Goal: Information Seeking & Learning: Learn about a topic

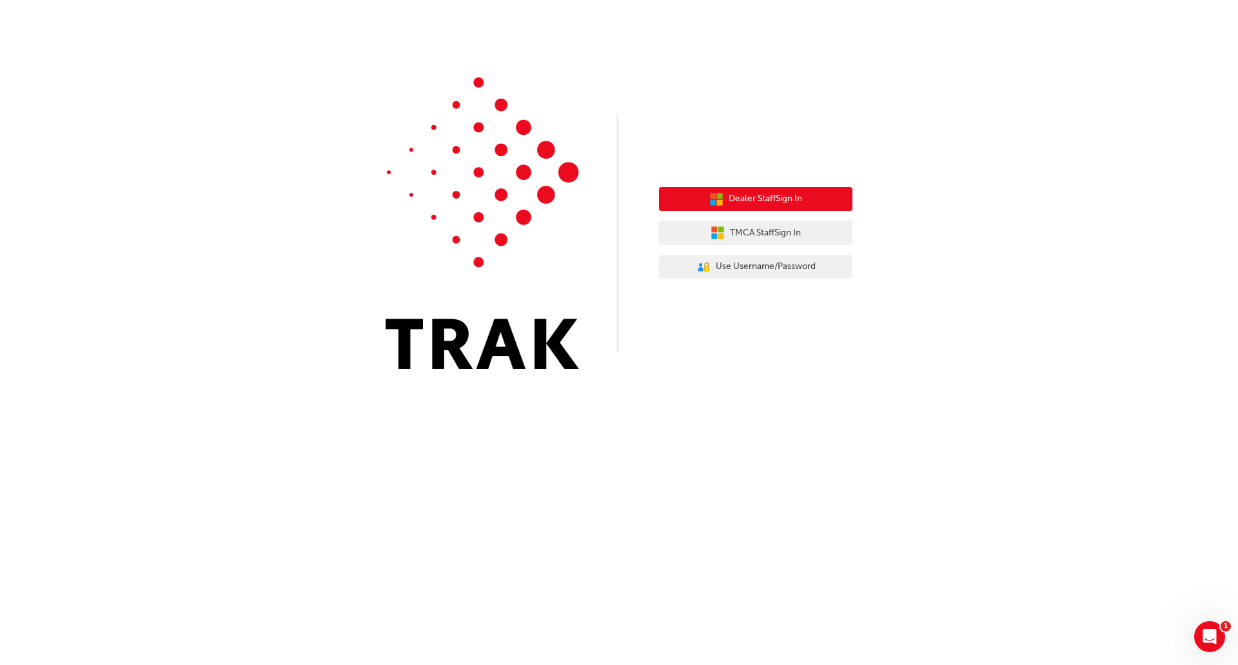
click at [722, 201] on icon "button" at bounding box center [716, 199] width 14 height 14
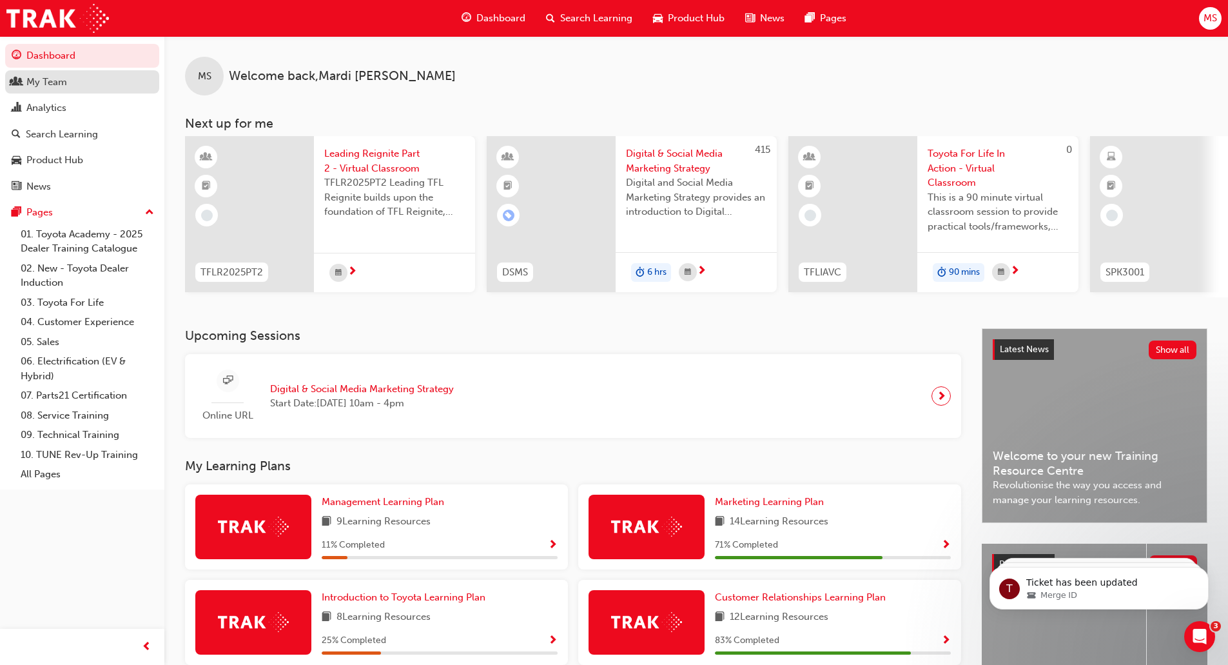
click at [34, 84] on div "My Team" at bounding box center [46, 82] width 41 height 15
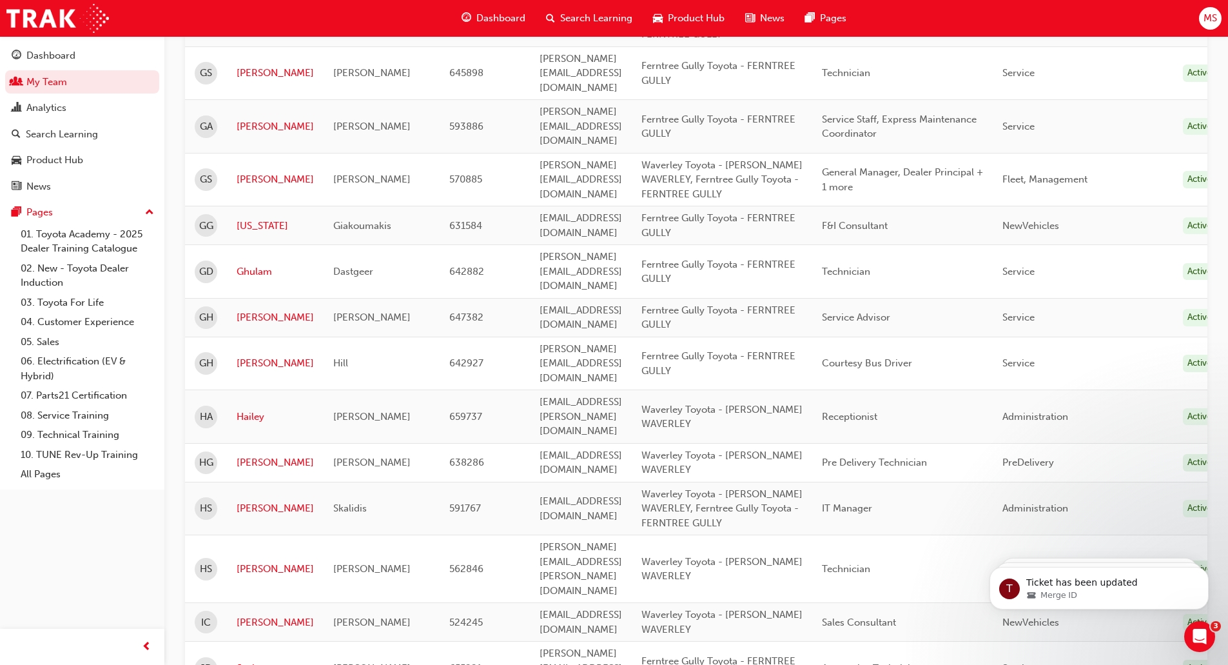
scroll to position [1691, 0]
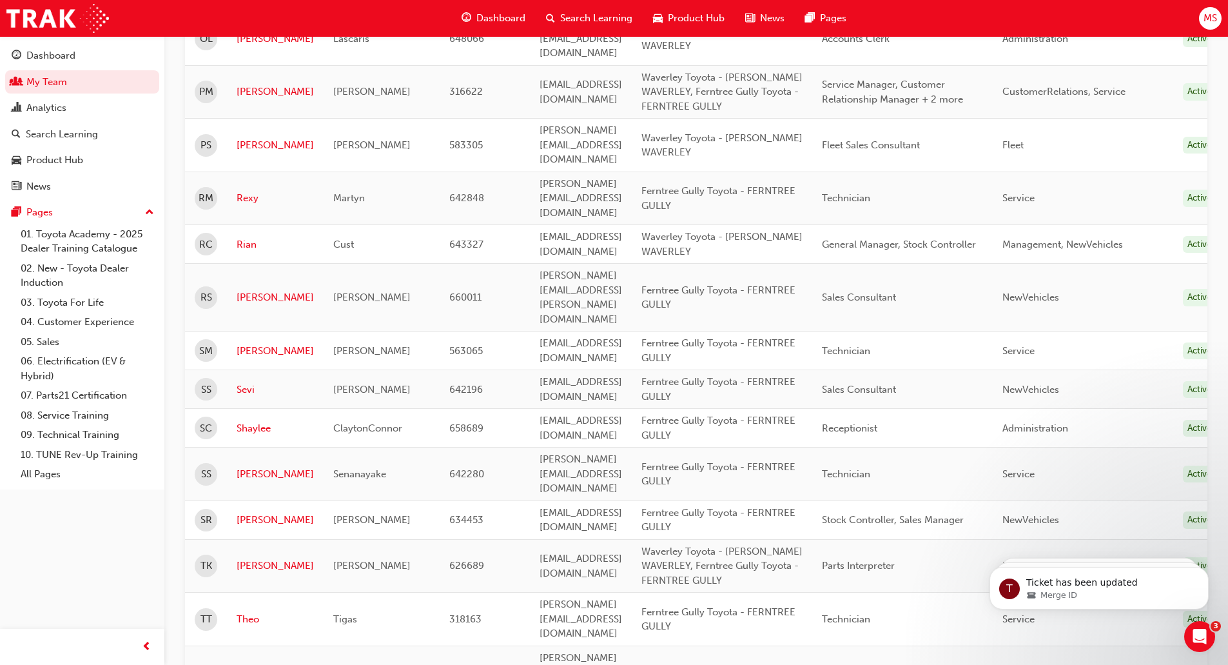
scroll to position [1134, 0]
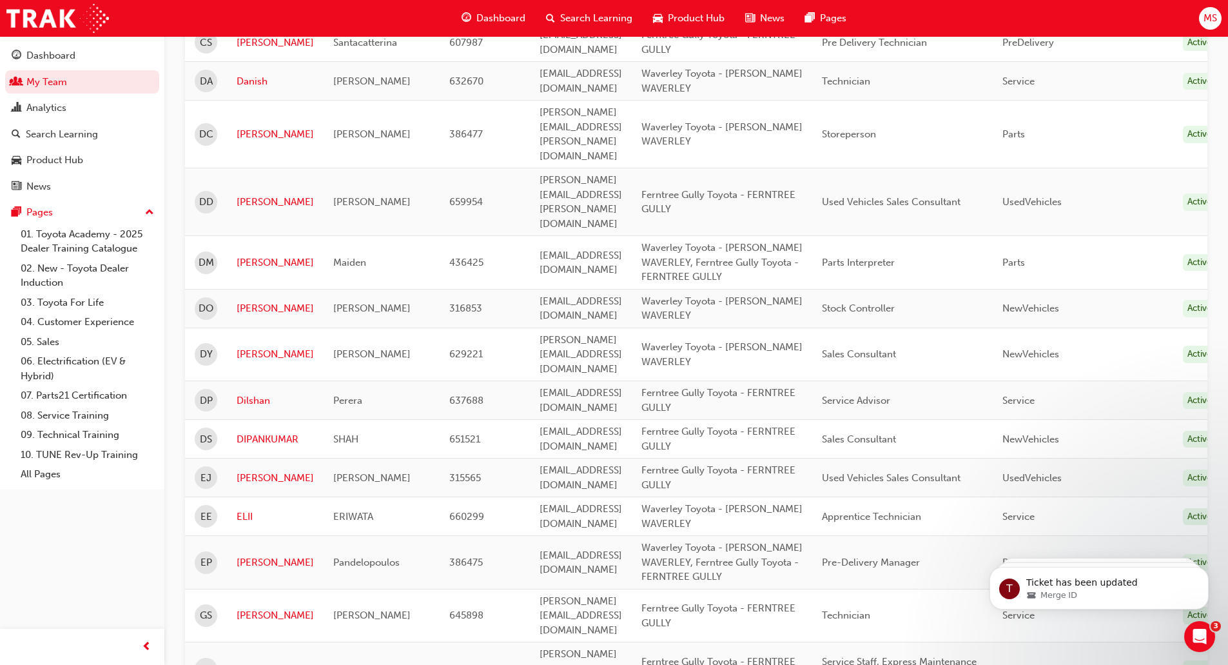
scroll to position [876, 0]
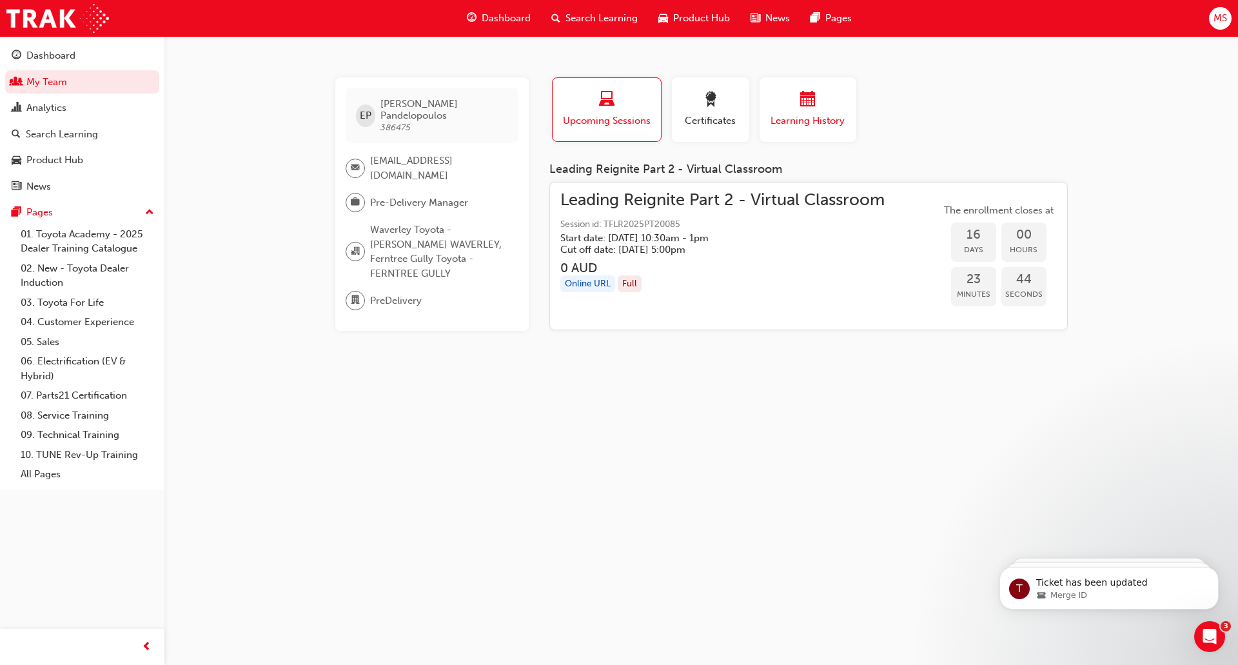
click at [810, 101] on span "calendar-icon" at bounding box center [807, 100] width 15 height 17
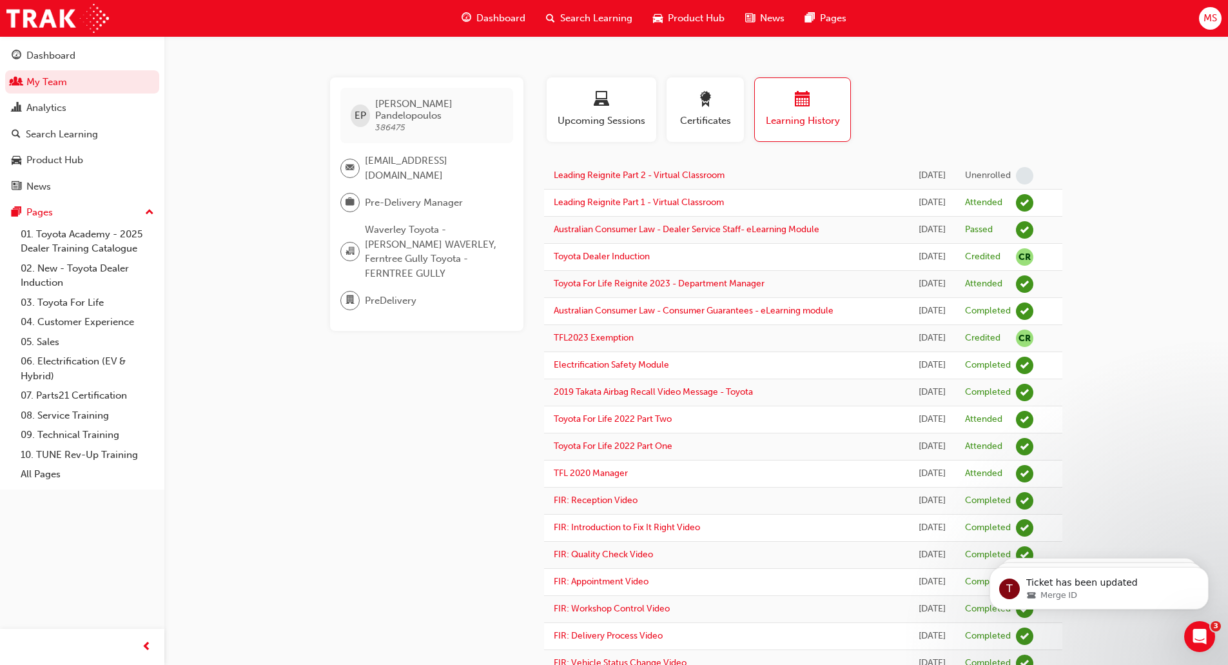
click at [593, 15] on span "Search Learning" at bounding box center [596, 18] width 72 height 15
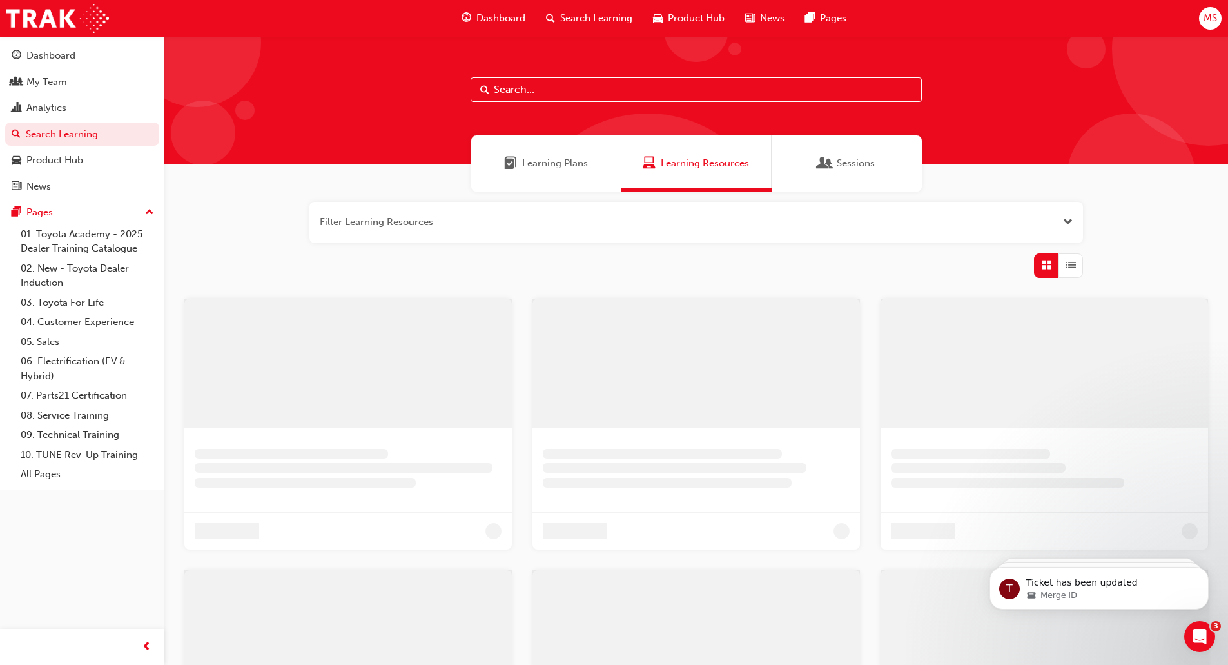
click at [506, 81] on input "text" at bounding box center [696, 89] width 451 height 25
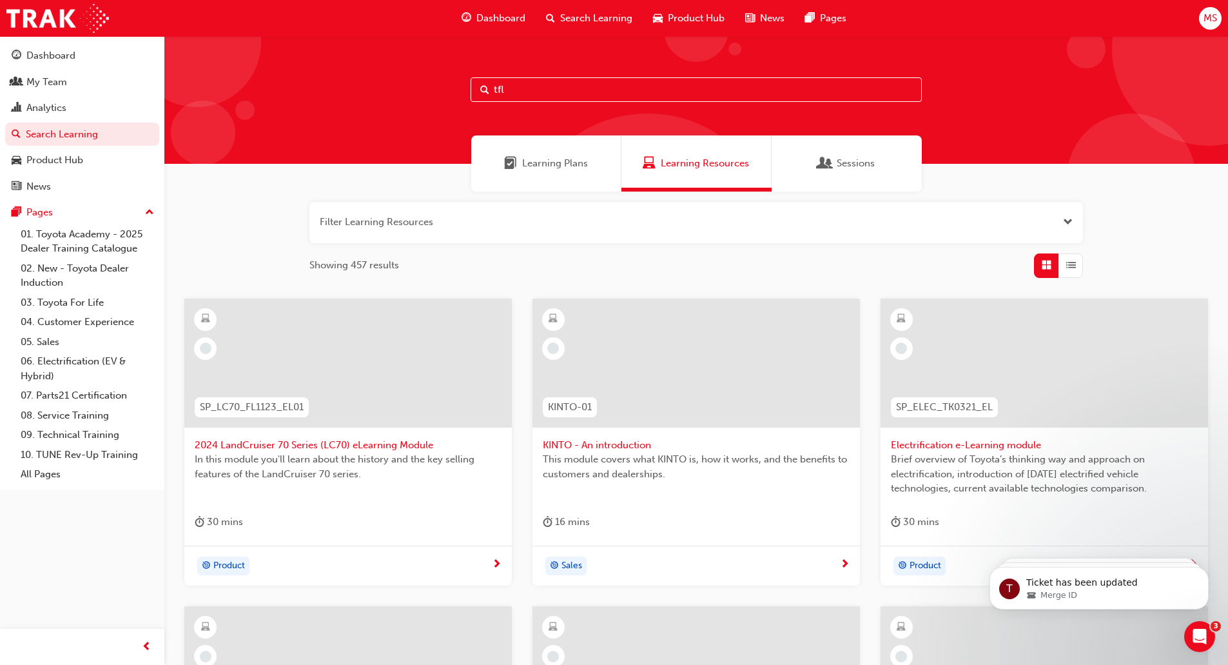
type input "tfl"
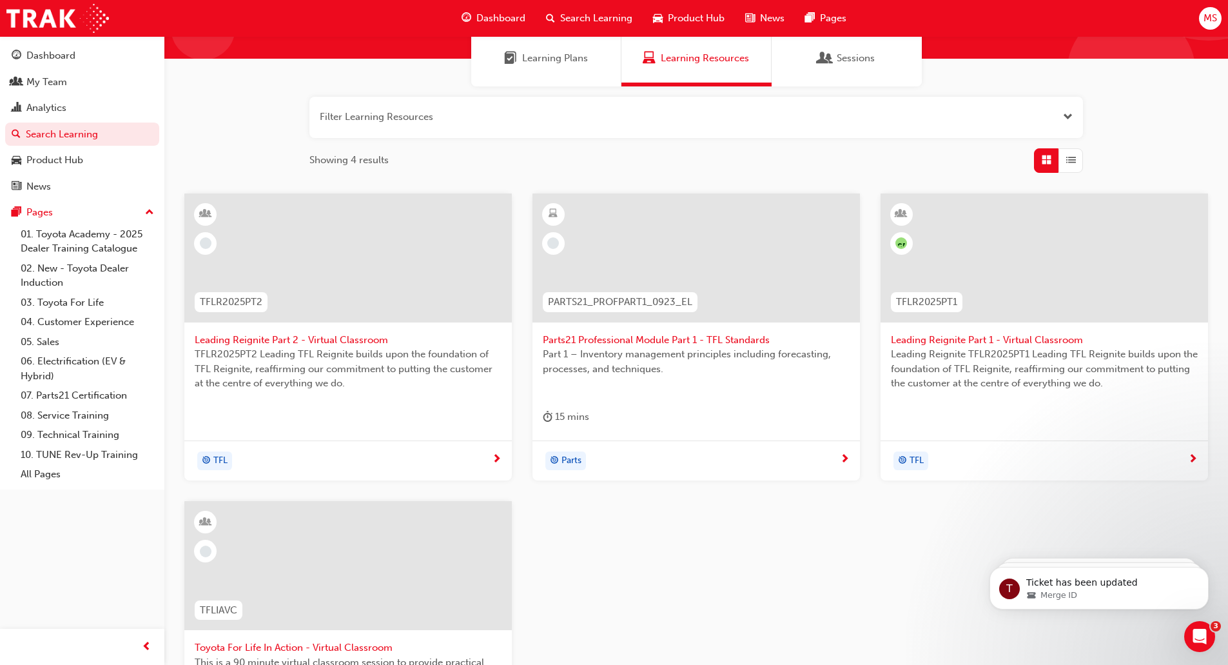
scroll to position [129, 0]
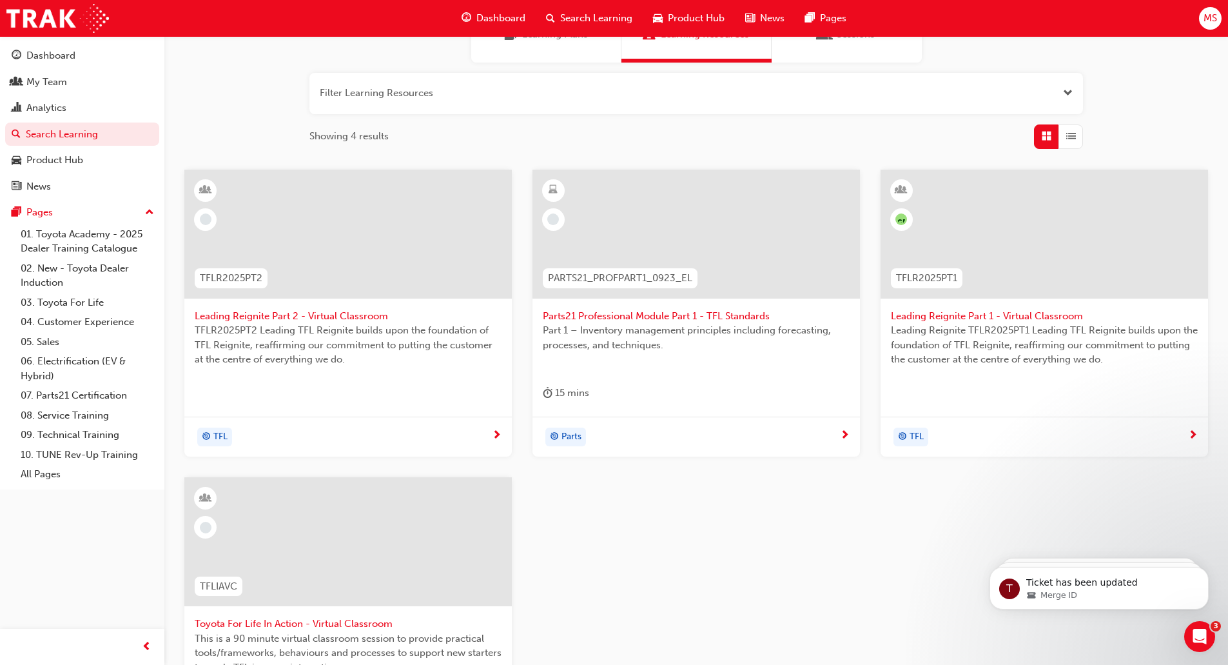
click at [990, 342] on span "Leading Reignite TFLR2025PT1 Leading TFL Reignite builds upon the foundation of…" at bounding box center [1044, 345] width 307 height 44
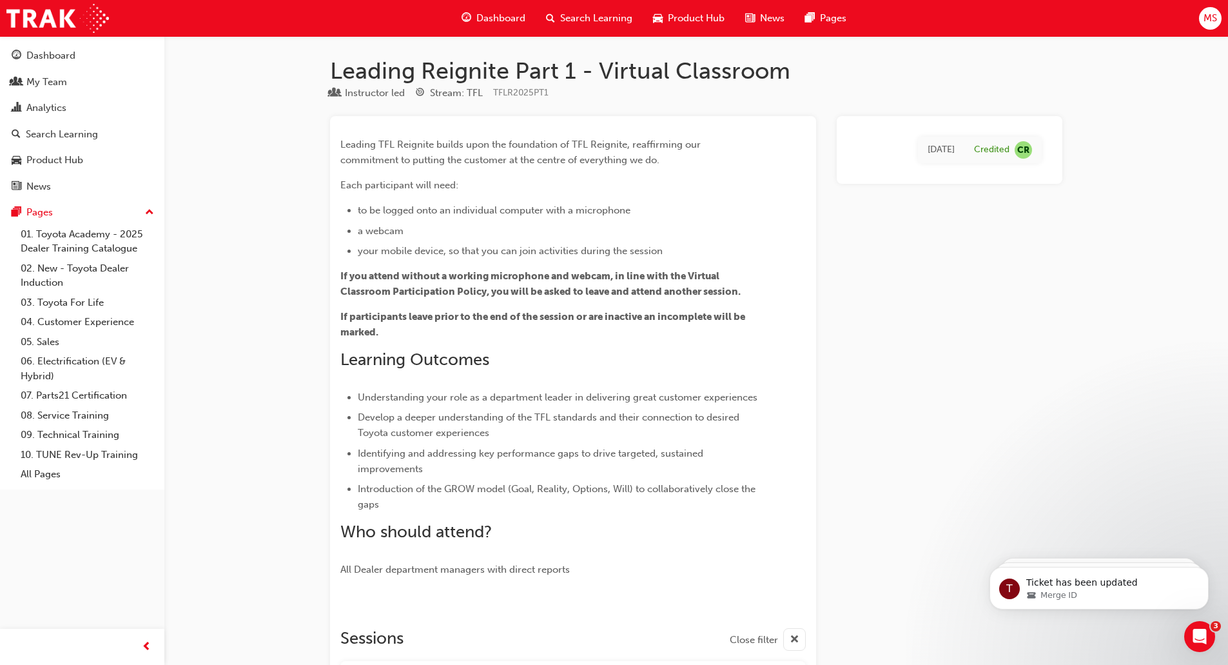
scroll to position [295, 0]
